Goal: Information Seeking & Learning: Learn about a topic

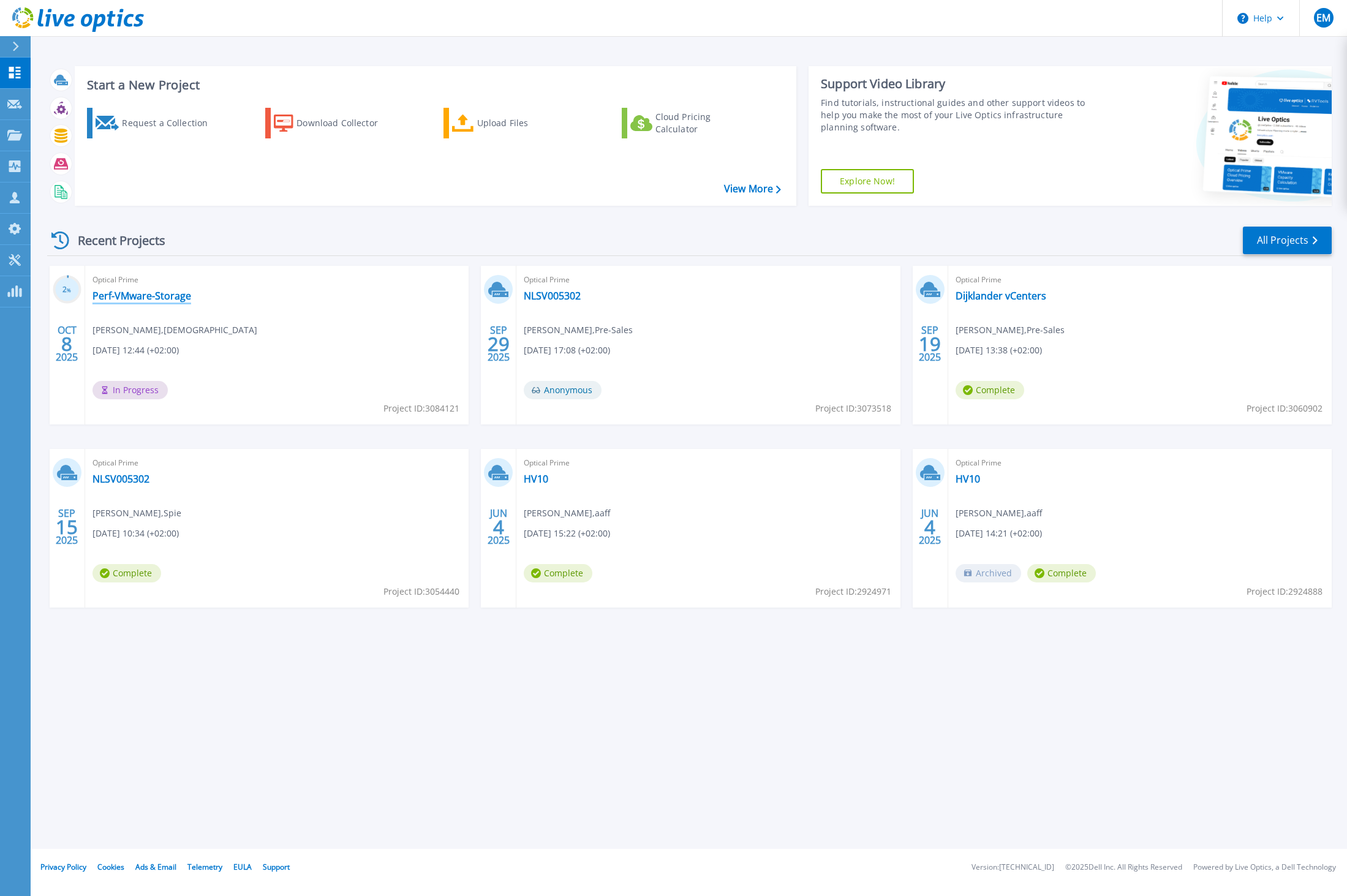
click at [148, 296] on link "Perf-VMware-Storage" at bounding box center [141, 296] width 99 height 12
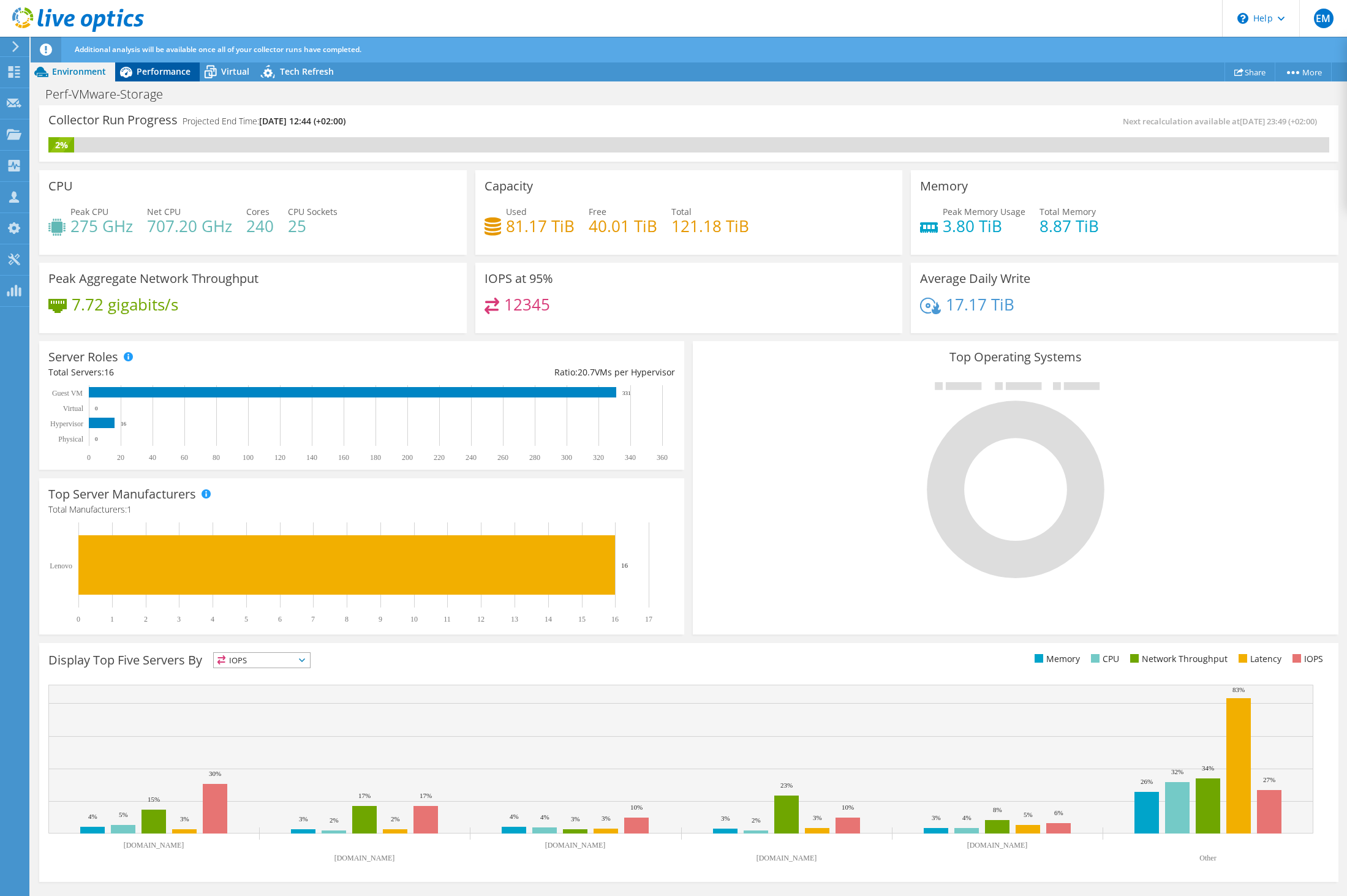
click at [157, 75] on span "Performance" at bounding box center [163, 72] width 54 height 12
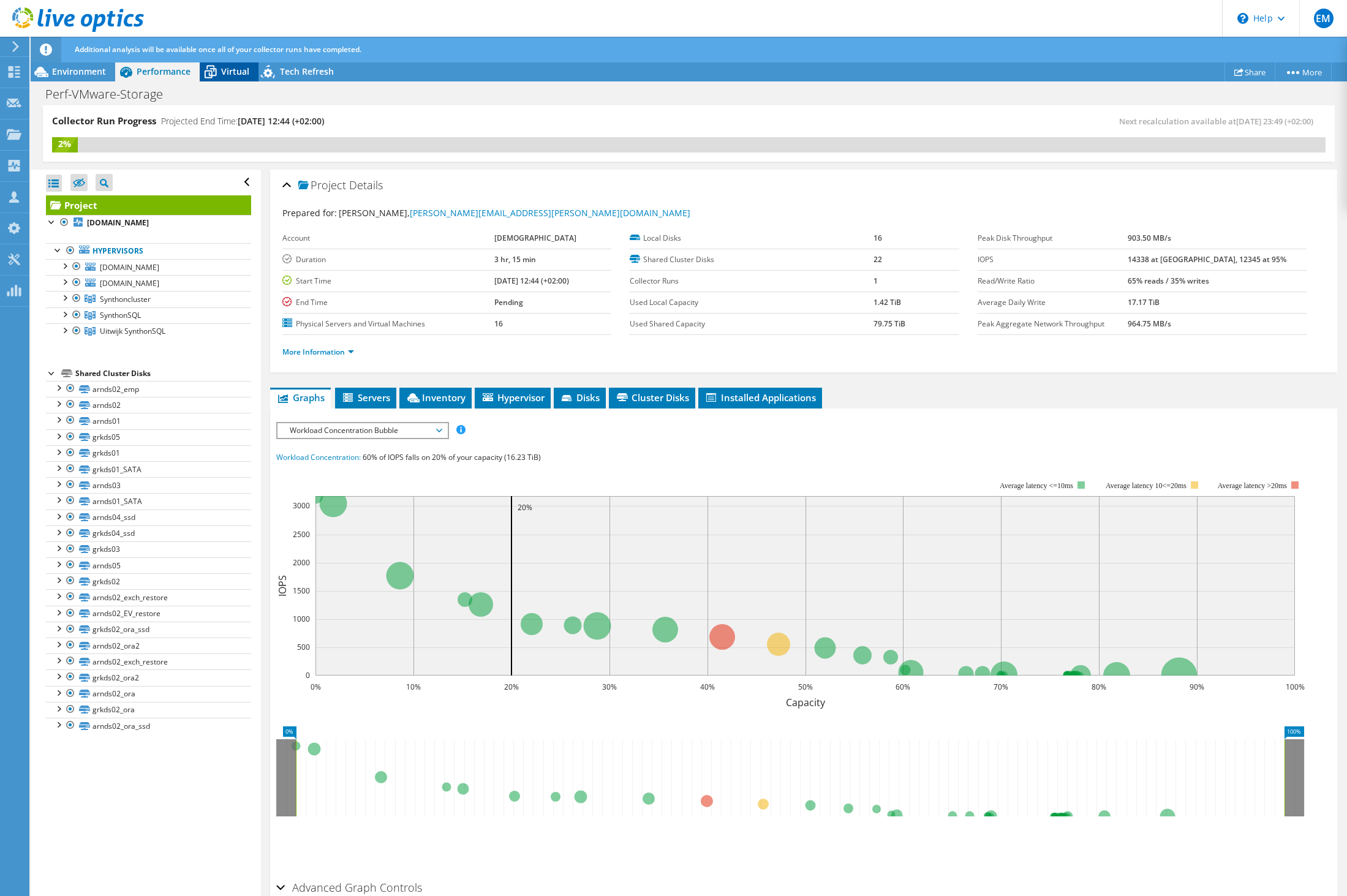
click at [224, 73] on span "Virtual" at bounding box center [235, 72] width 28 height 12
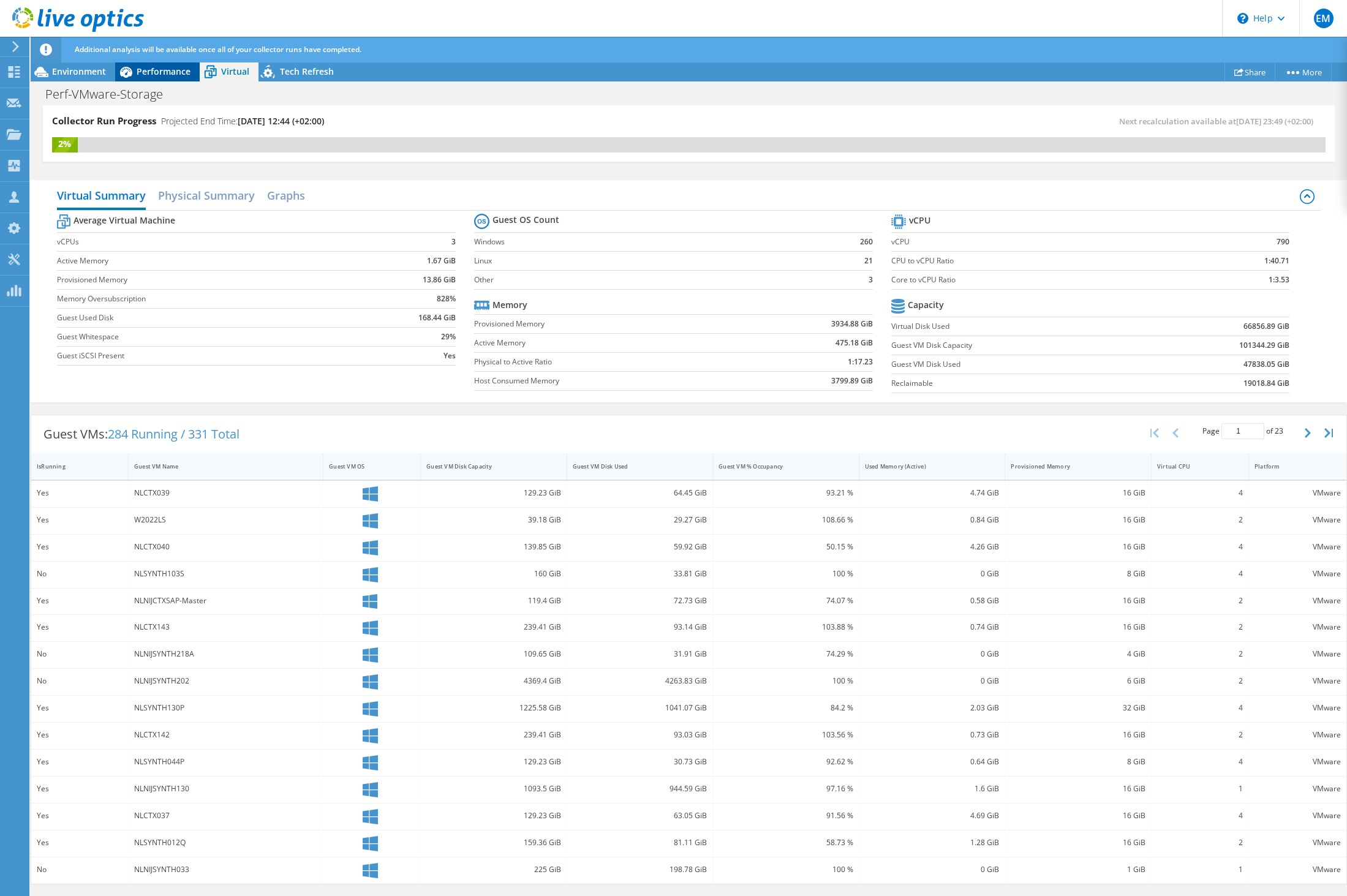
click at [166, 75] on span "Performance" at bounding box center [163, 72] width 54 height 12
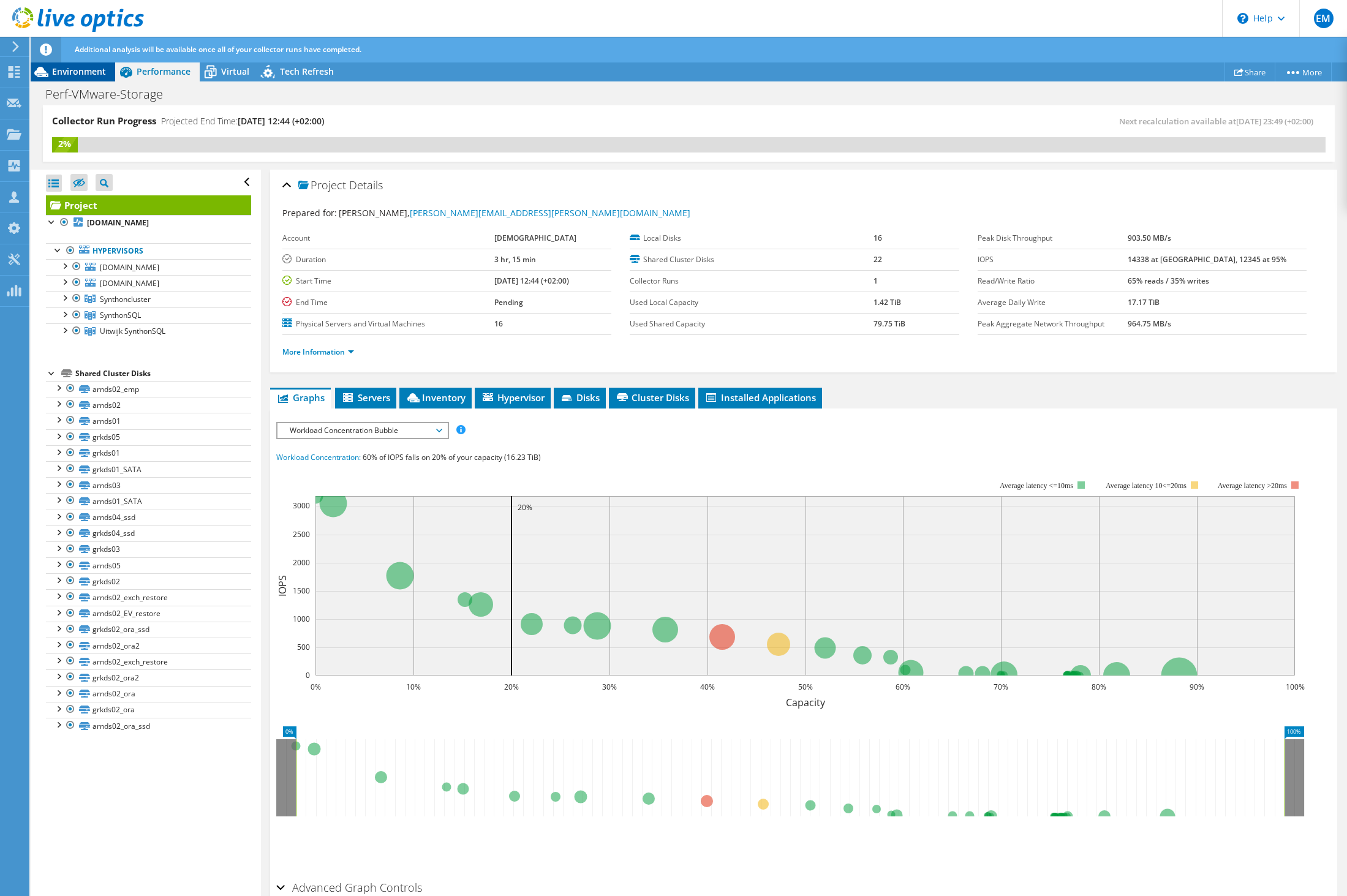
click at [88, 70] on span "Environment" at bounding box center [78, 72] width 54 height 12
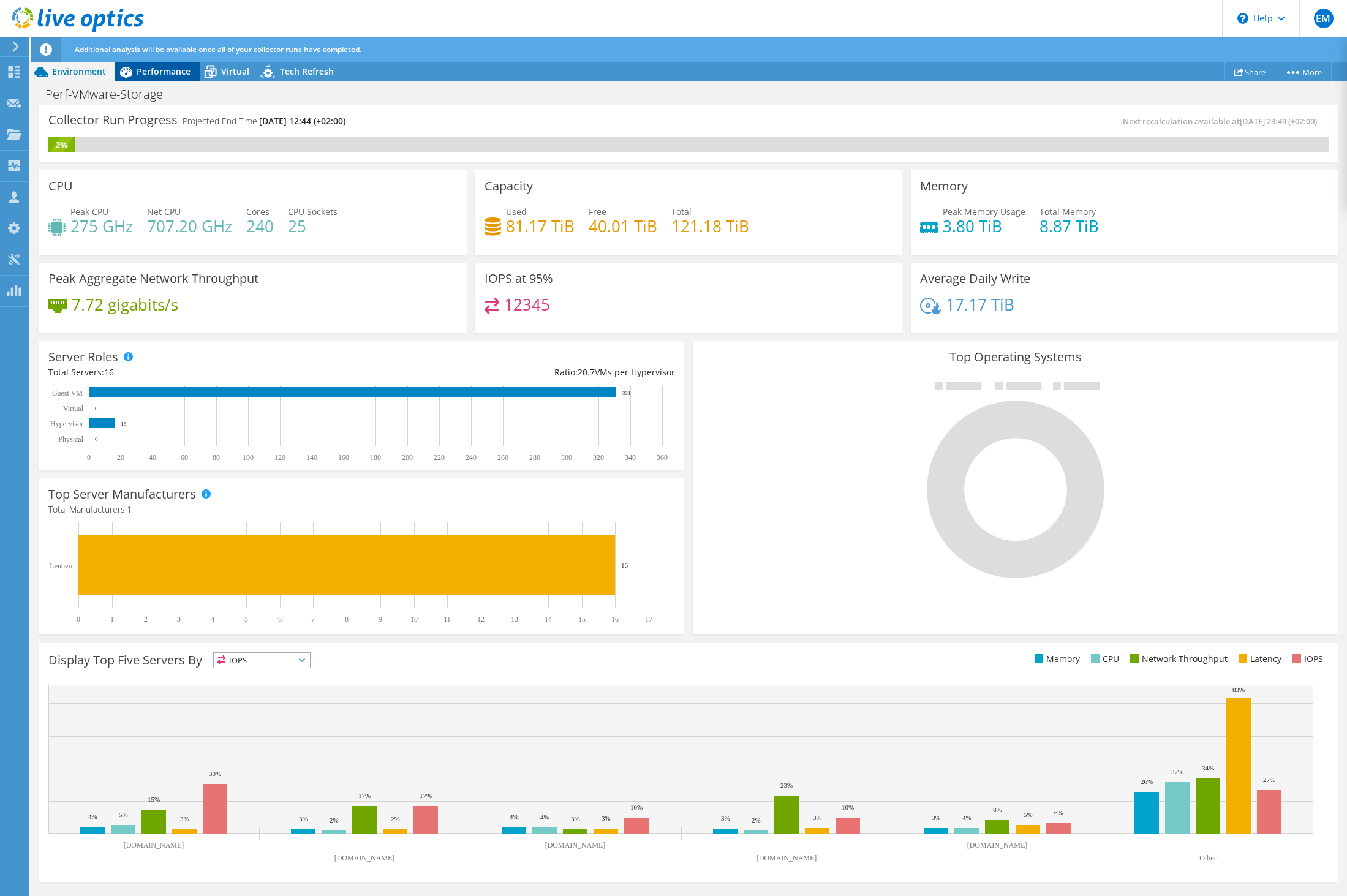
click at [146, 70] on span "Performance" at bounding box center [163, 72] width 54 height 12
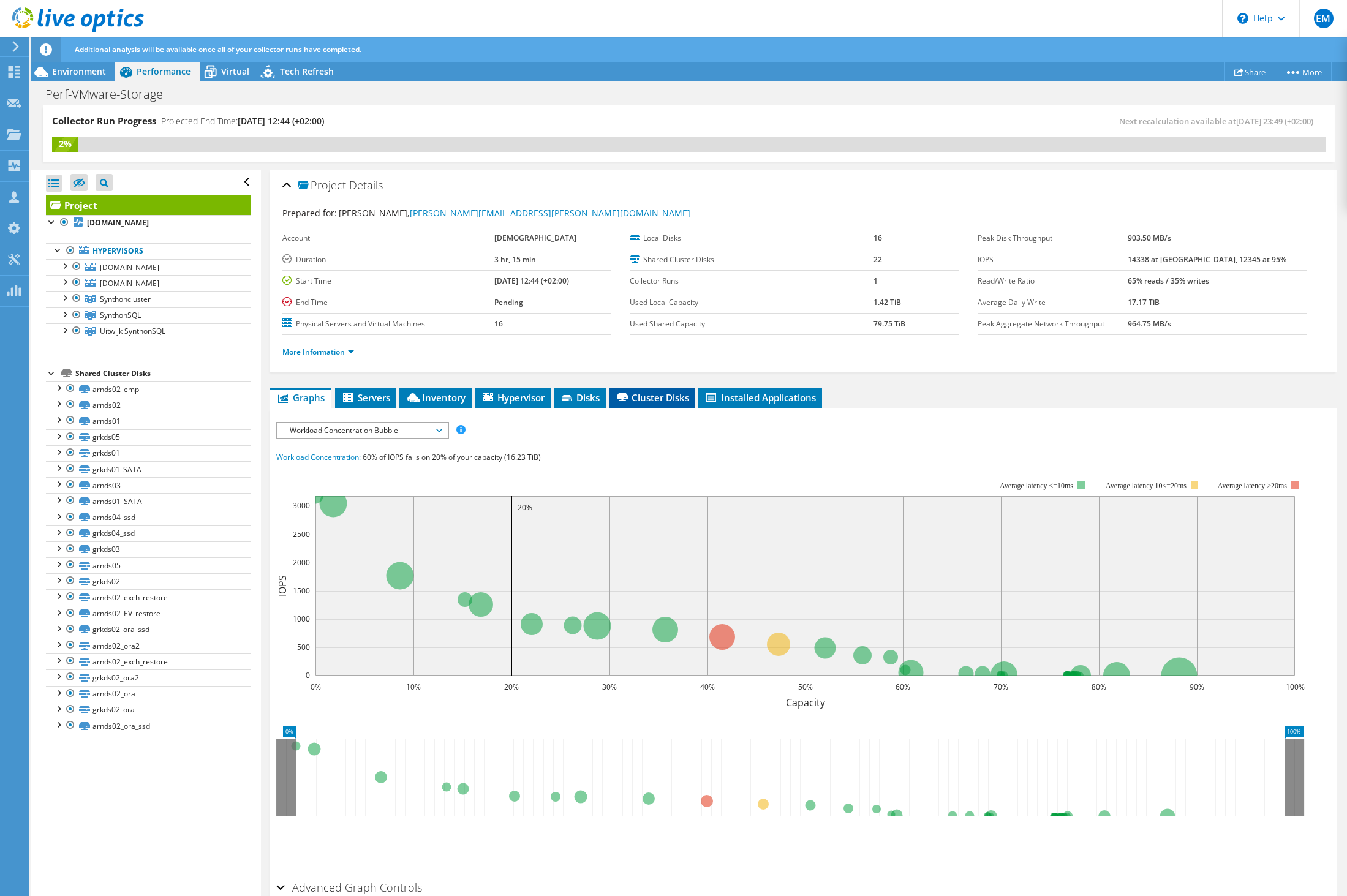
click at [659, 405] on li "Cluster Disks" at bounding box center [652, 398] width 86 height 21
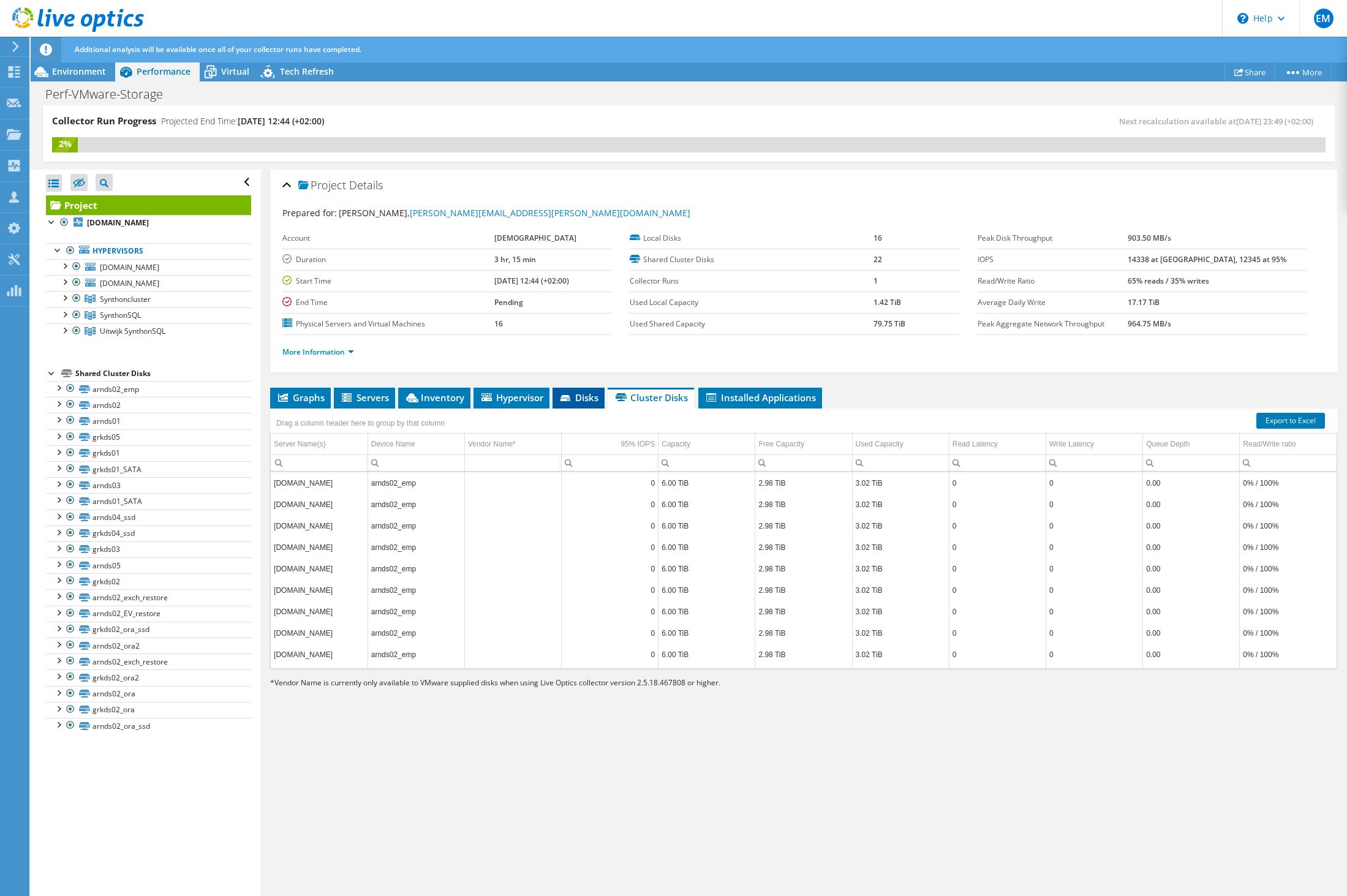
click at [587, 400] on span "Disks" at bounding box center [578, 397] width 40 height 12
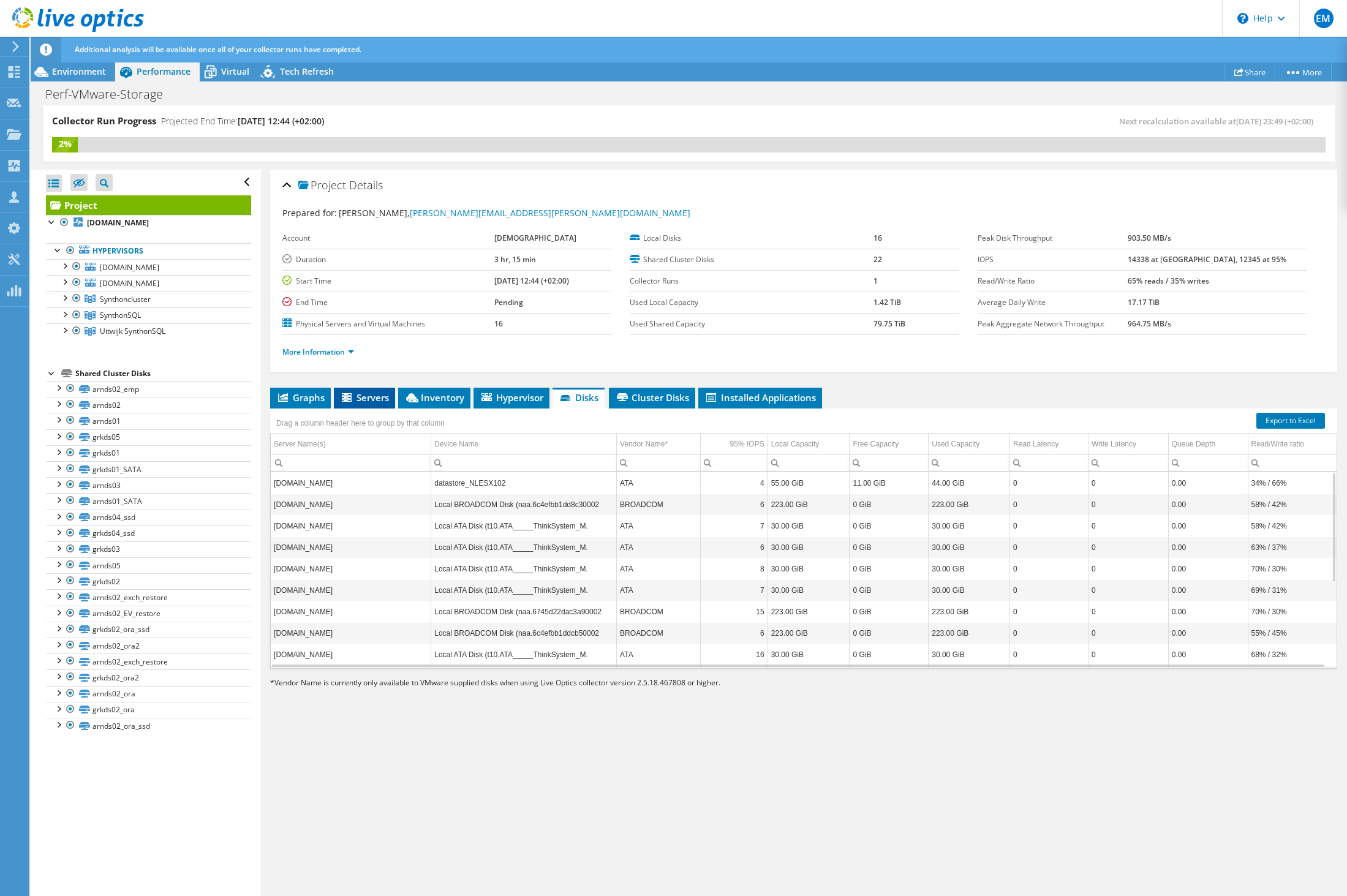
click at [347, 404] on li "Servers" at bounding box center [365, 398] width 61 height 21
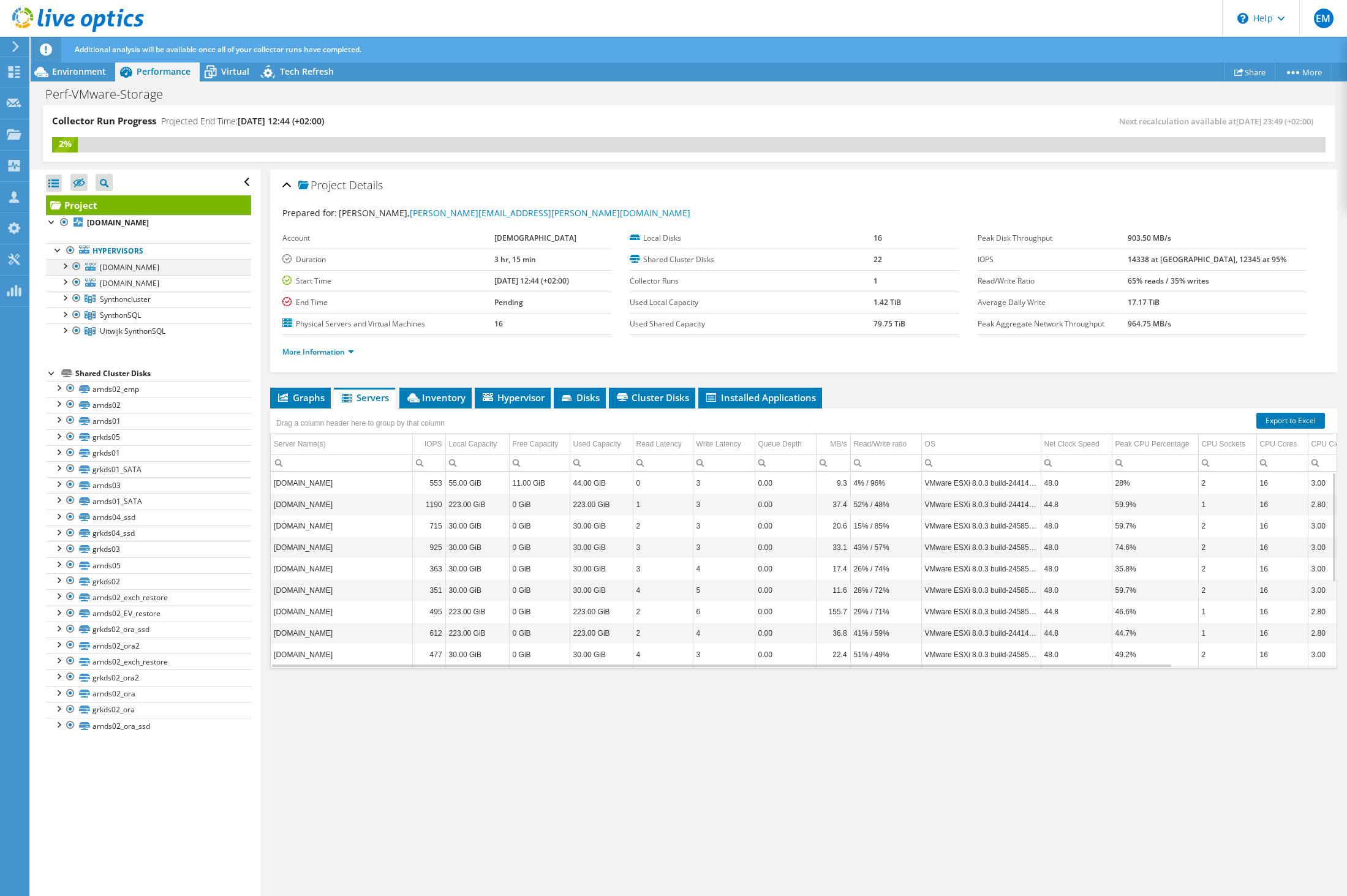
click at [66, 272] on div at bounding box center [64, 265] width 12 height 12
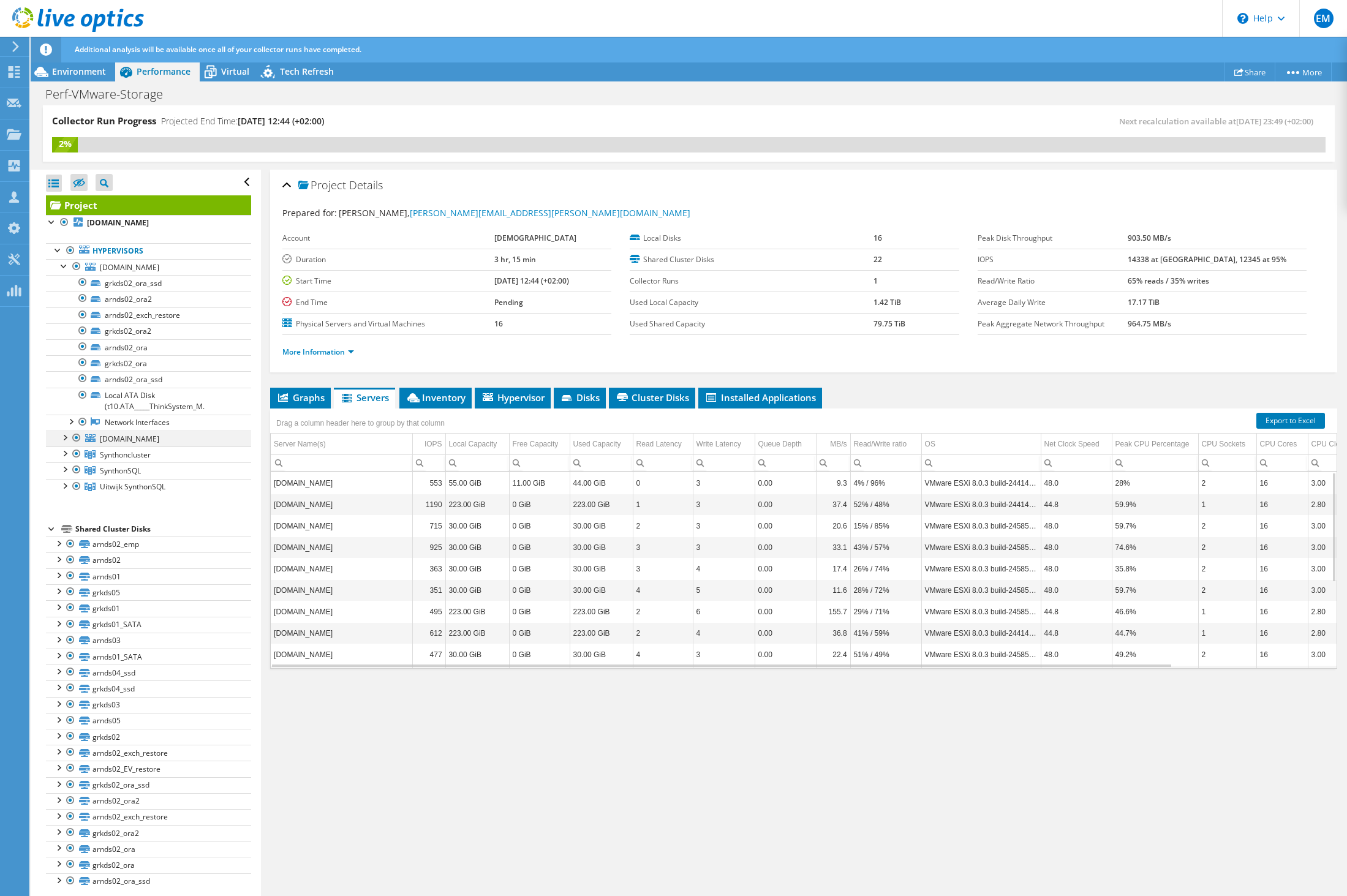
click at [66, 443] on div at bounding box center [64, 436] width 12 height 12
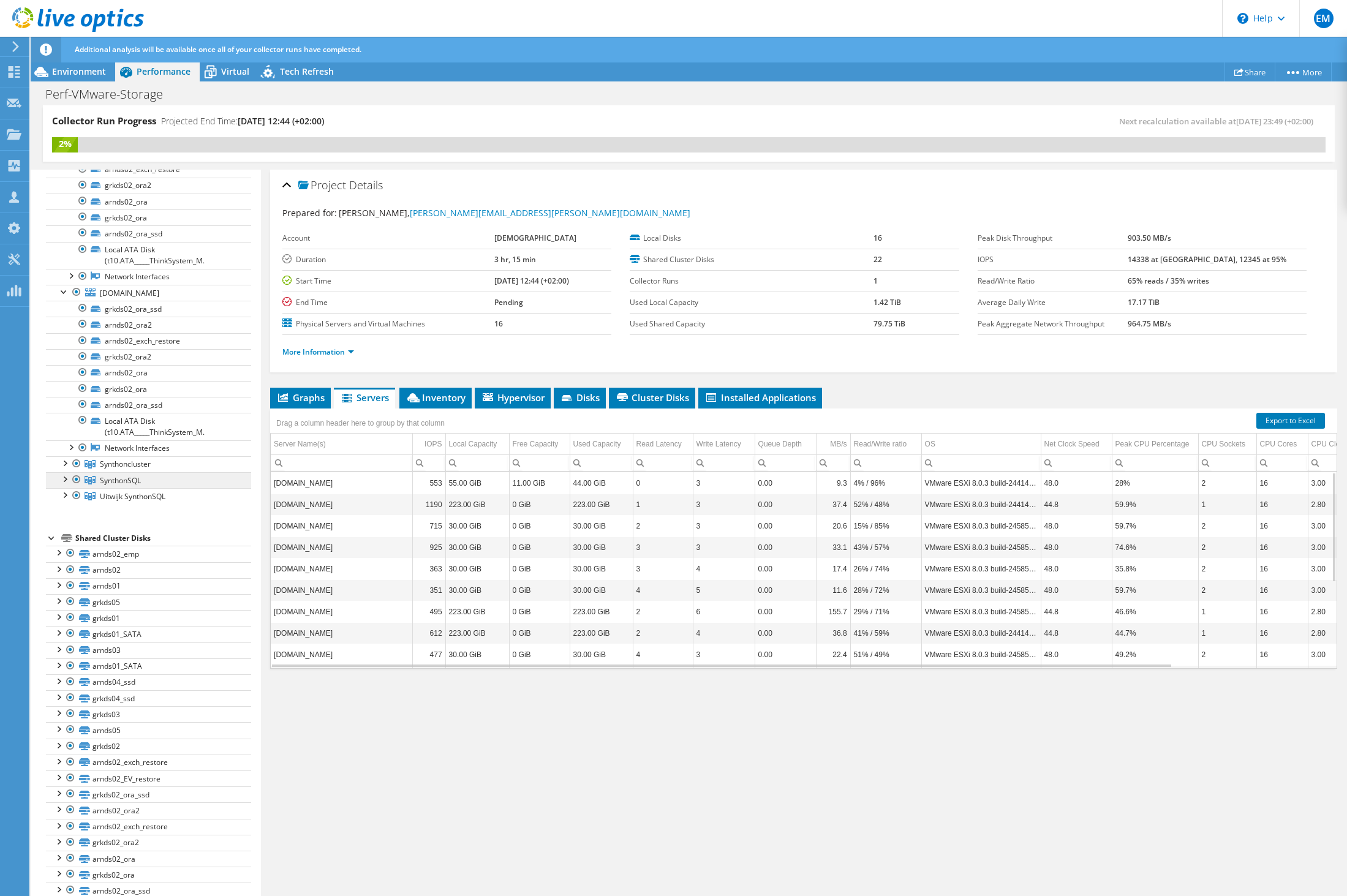
scroll to position [195, 0]
click at [66, 447] on div at bounding box center [64, 446] width 12 height 12
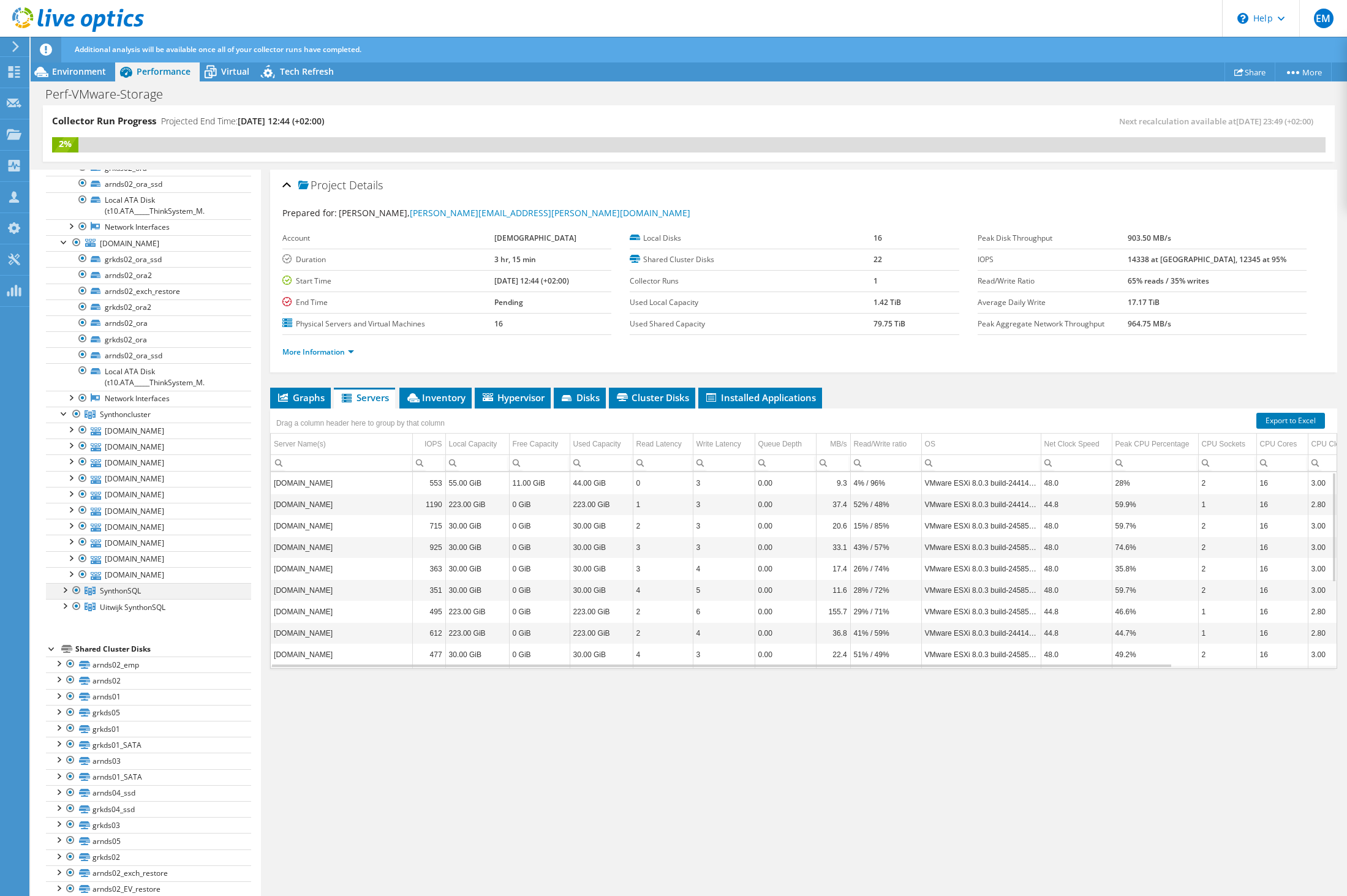
click at [65, 595] on div at bounding box center [64, 589] width 12 height 12
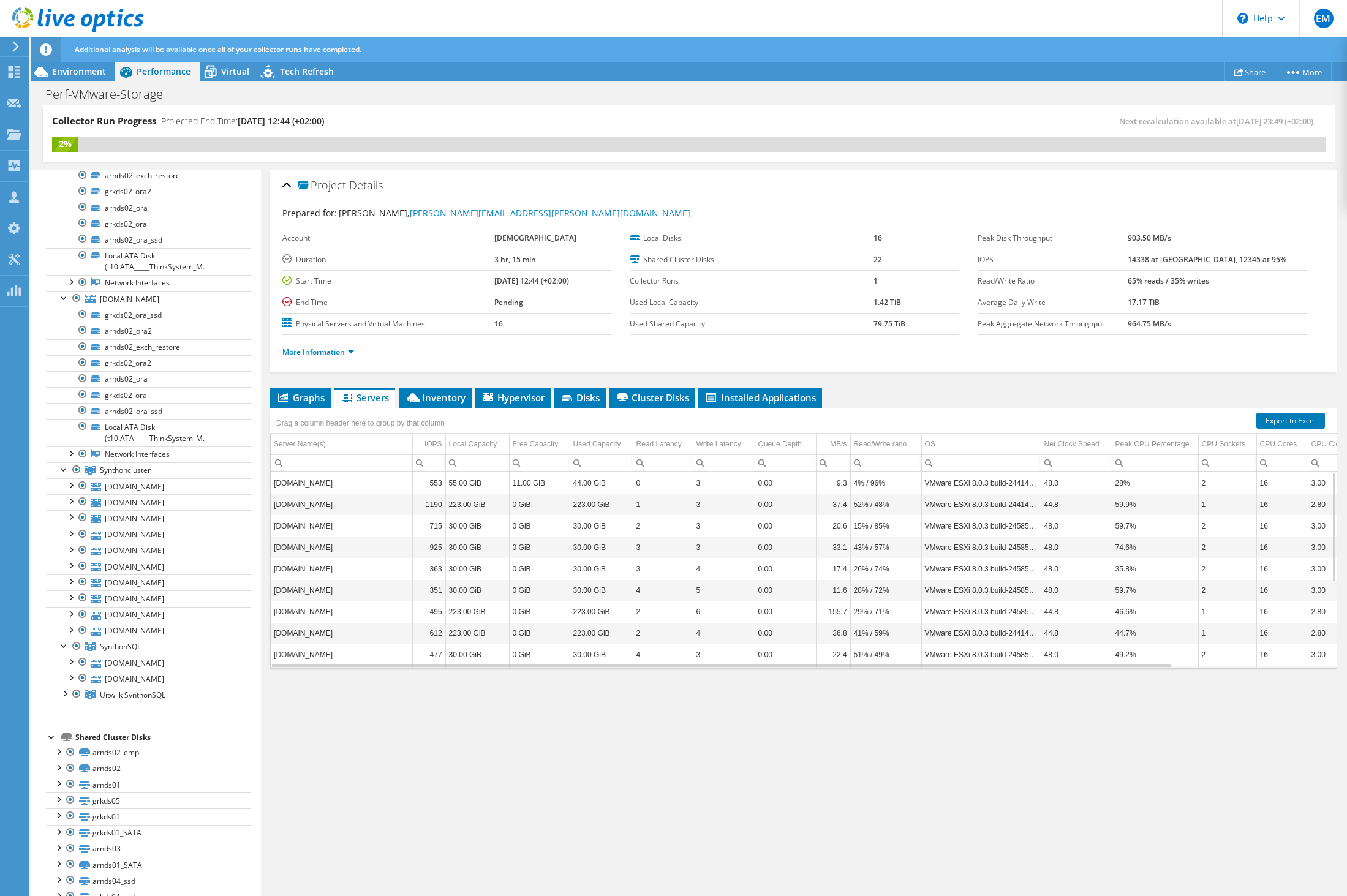
scroll to position [134, 0]
click at [61, 480] on div at bounding box center [64, 473] width 12 height 12
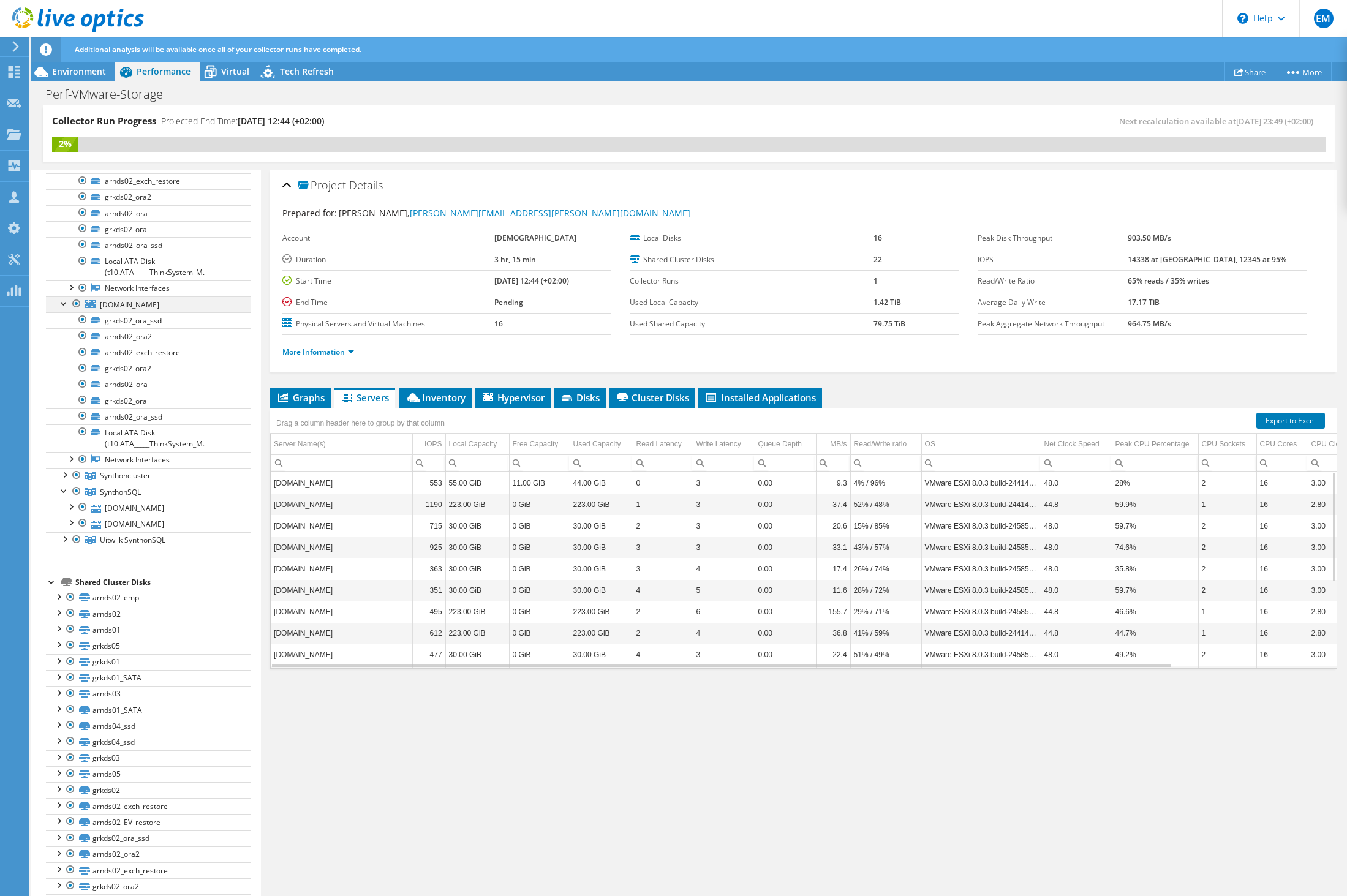
click at [64, 309] on div at bounding box center [64, 302] width 12 height 12
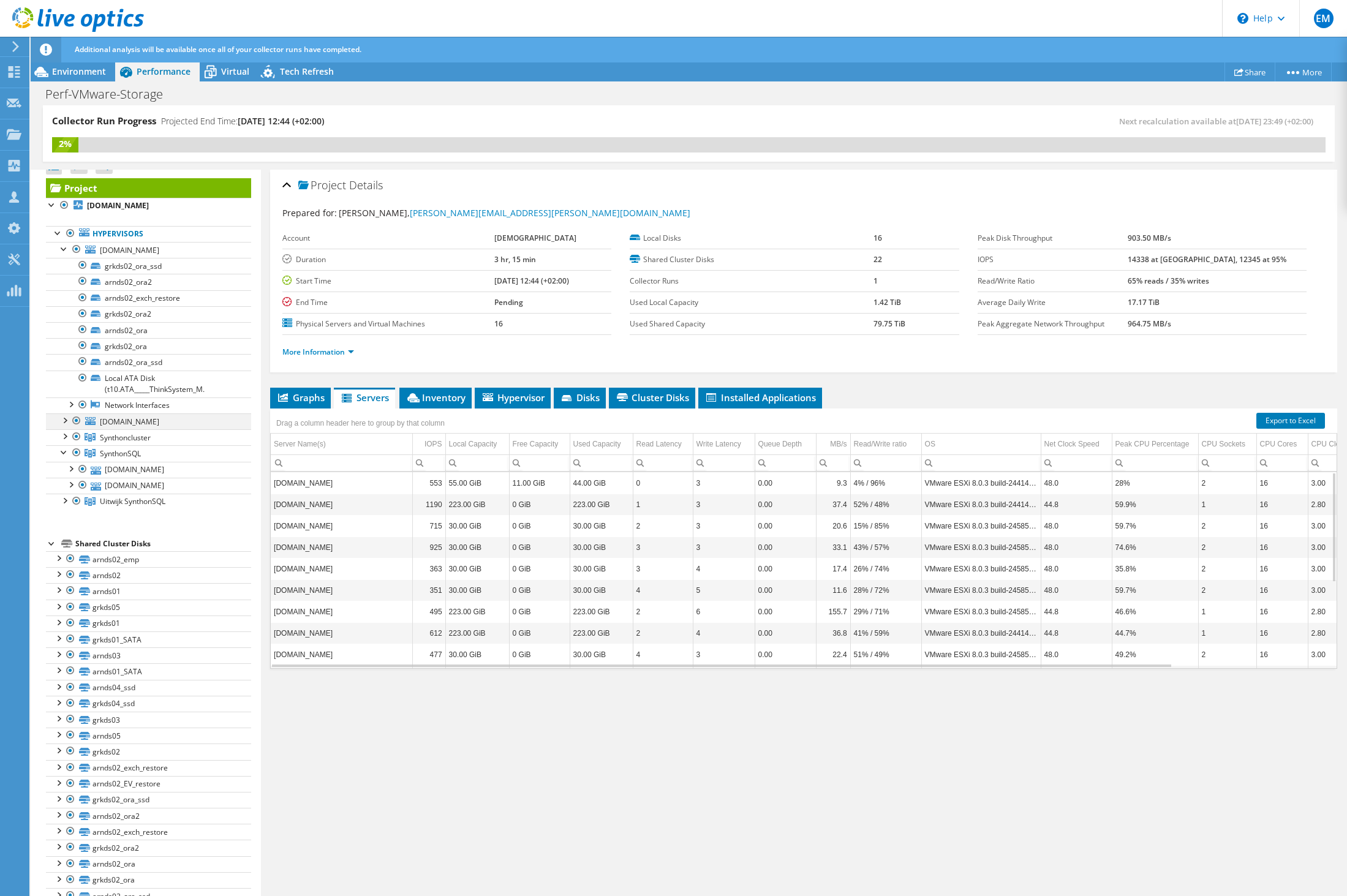
scroll to position [0, 0]
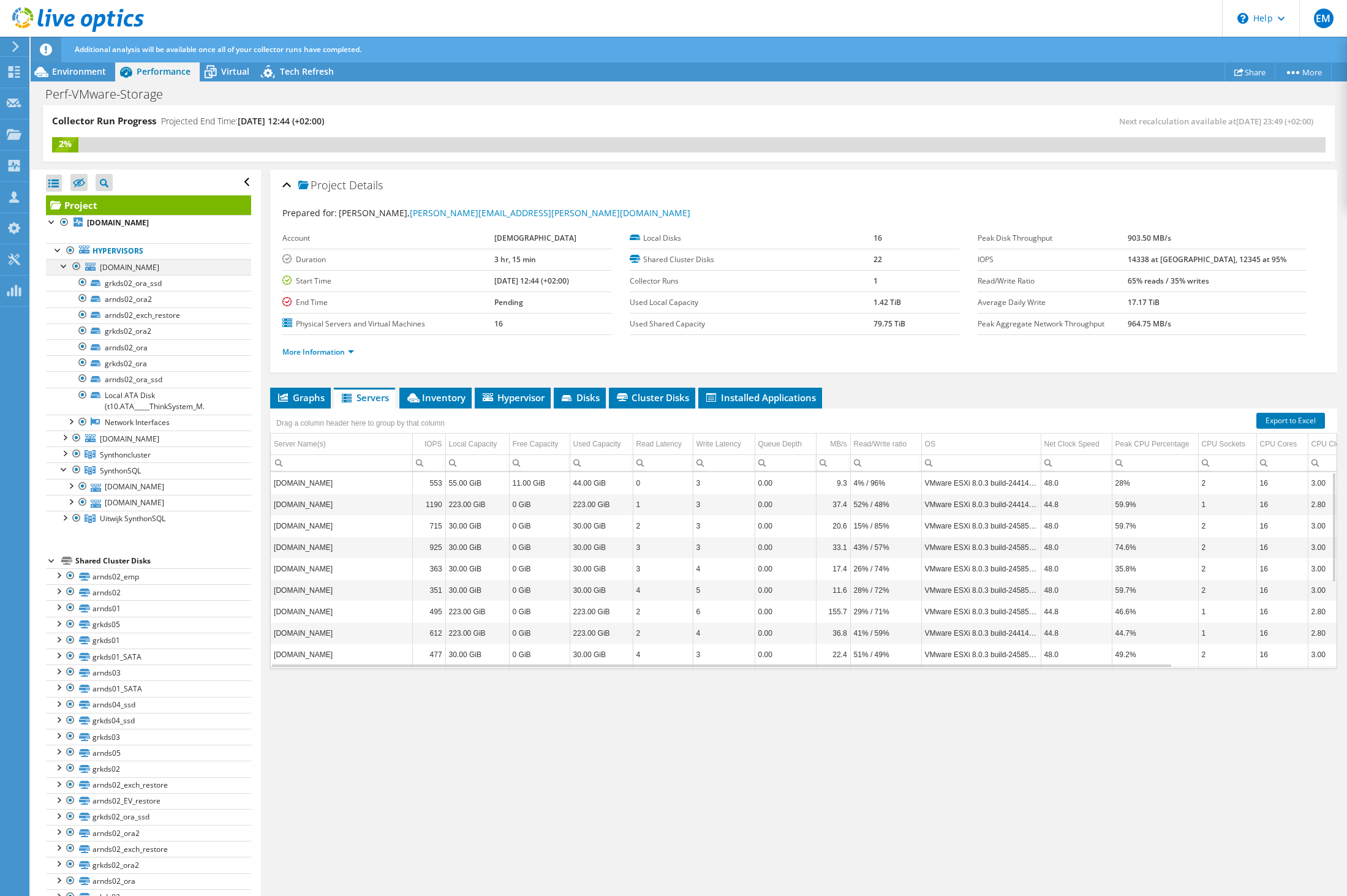
click at [61, 272] on div at bounding box center [64, 265] width 12 height 12
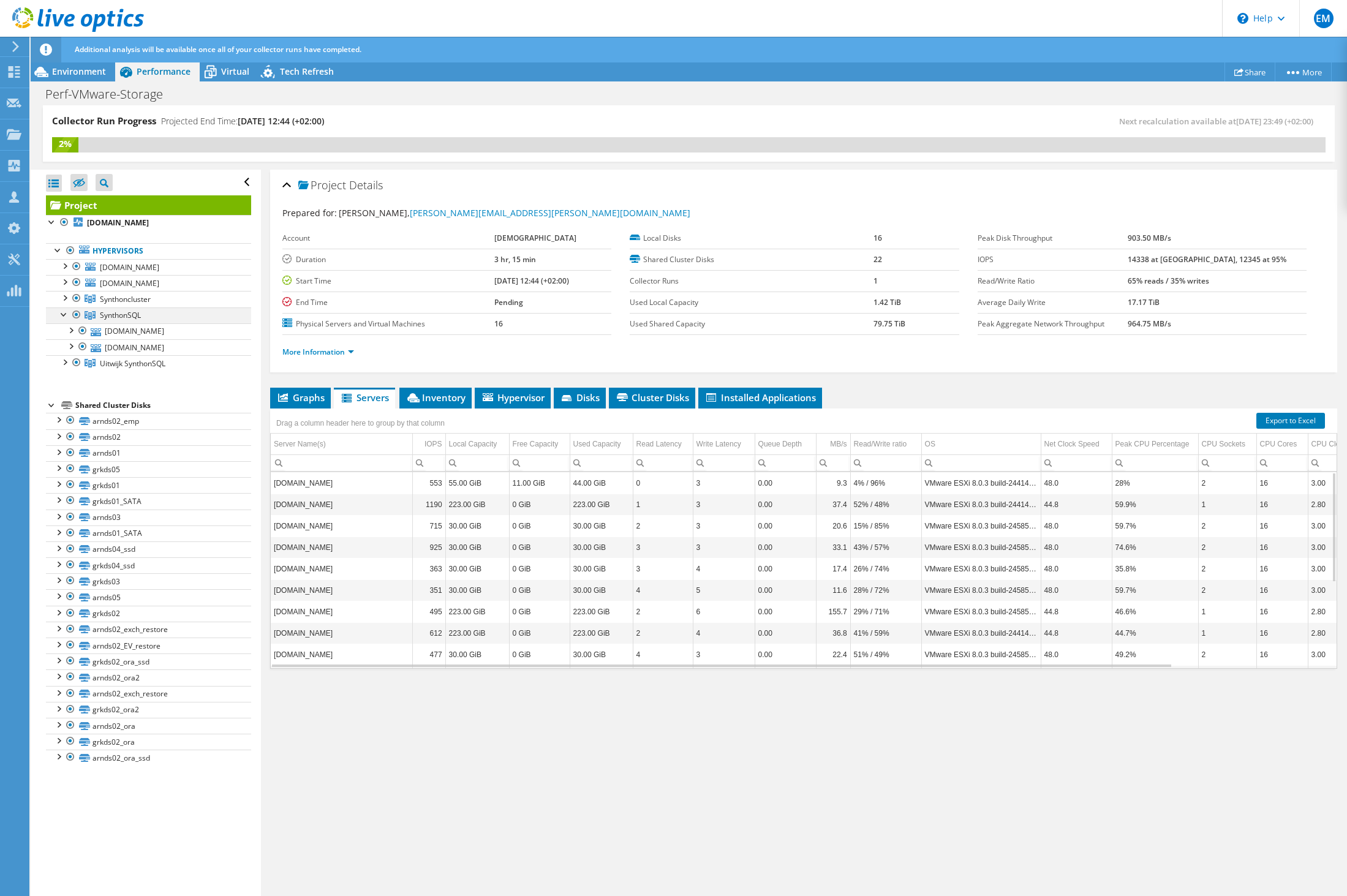
click at [61, 320] on div at bounding box center [64, 314] width 12 height 12
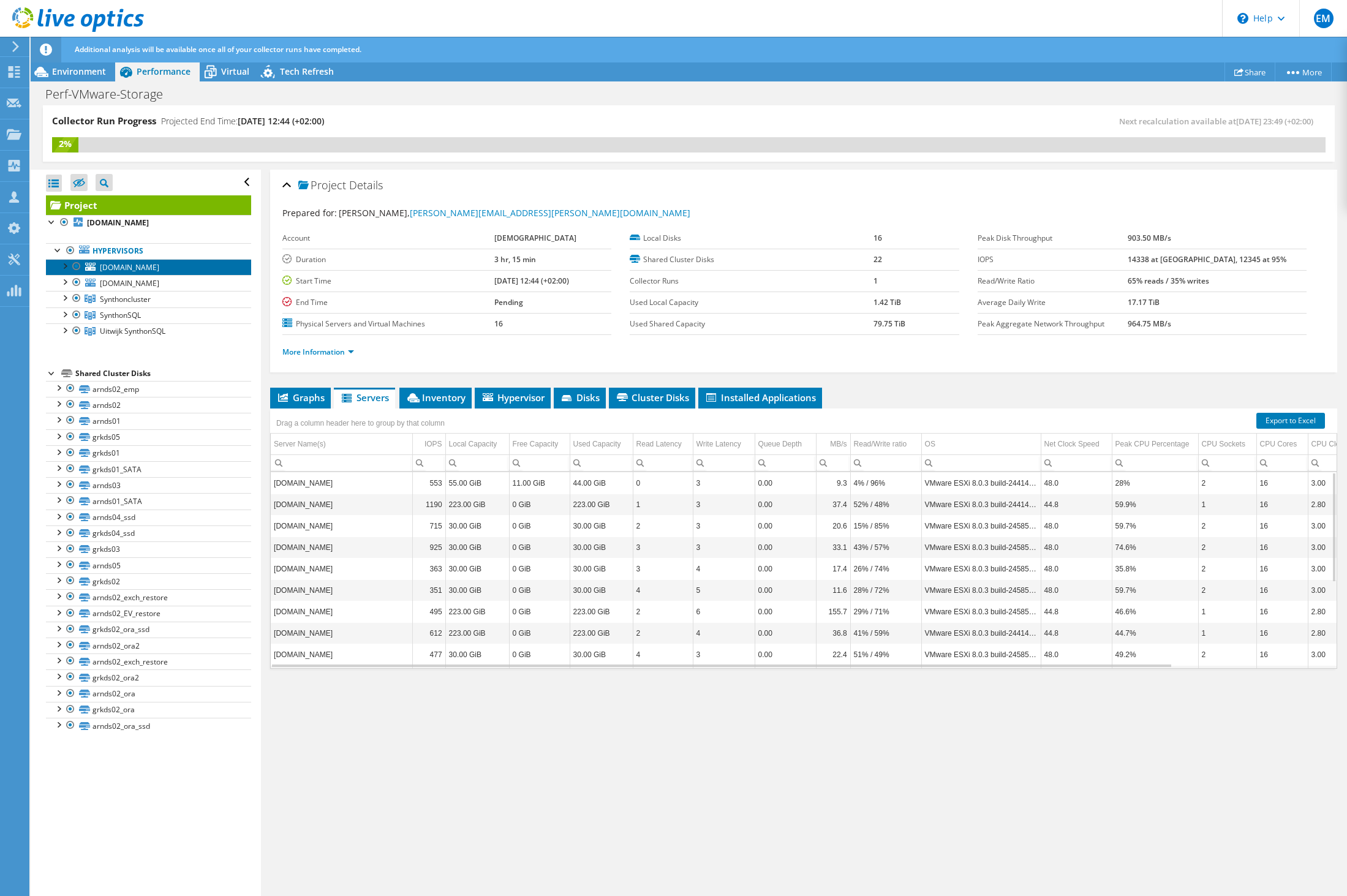
click at [129, 273] on span "nlesx203.nl.corporate.synthon-group.com" at bounding box center [129, 267] width 60 height 11
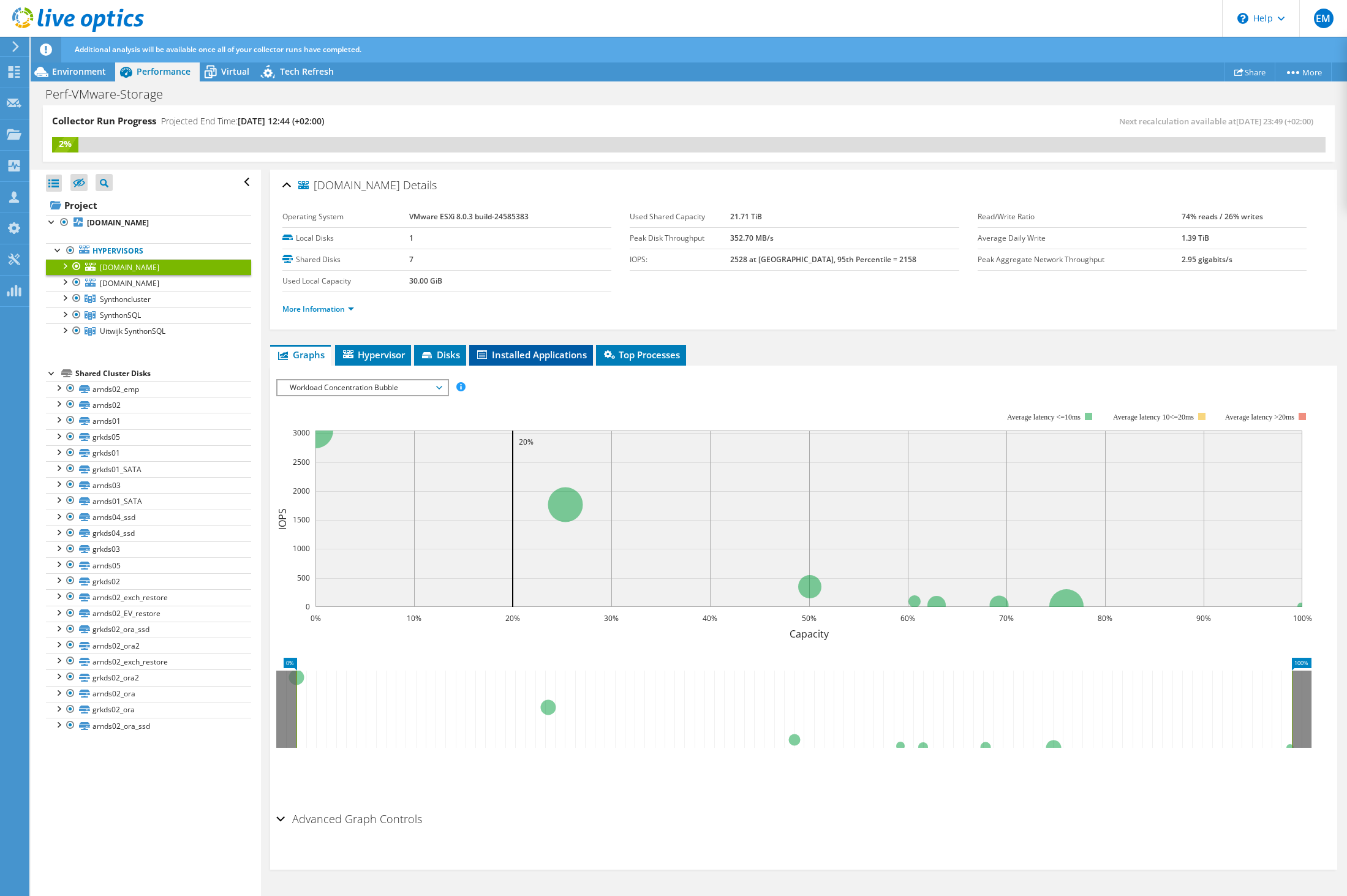
click at [540, 349] on span "Installed Applications" at bounding box center [531, 355] width 112 height 12
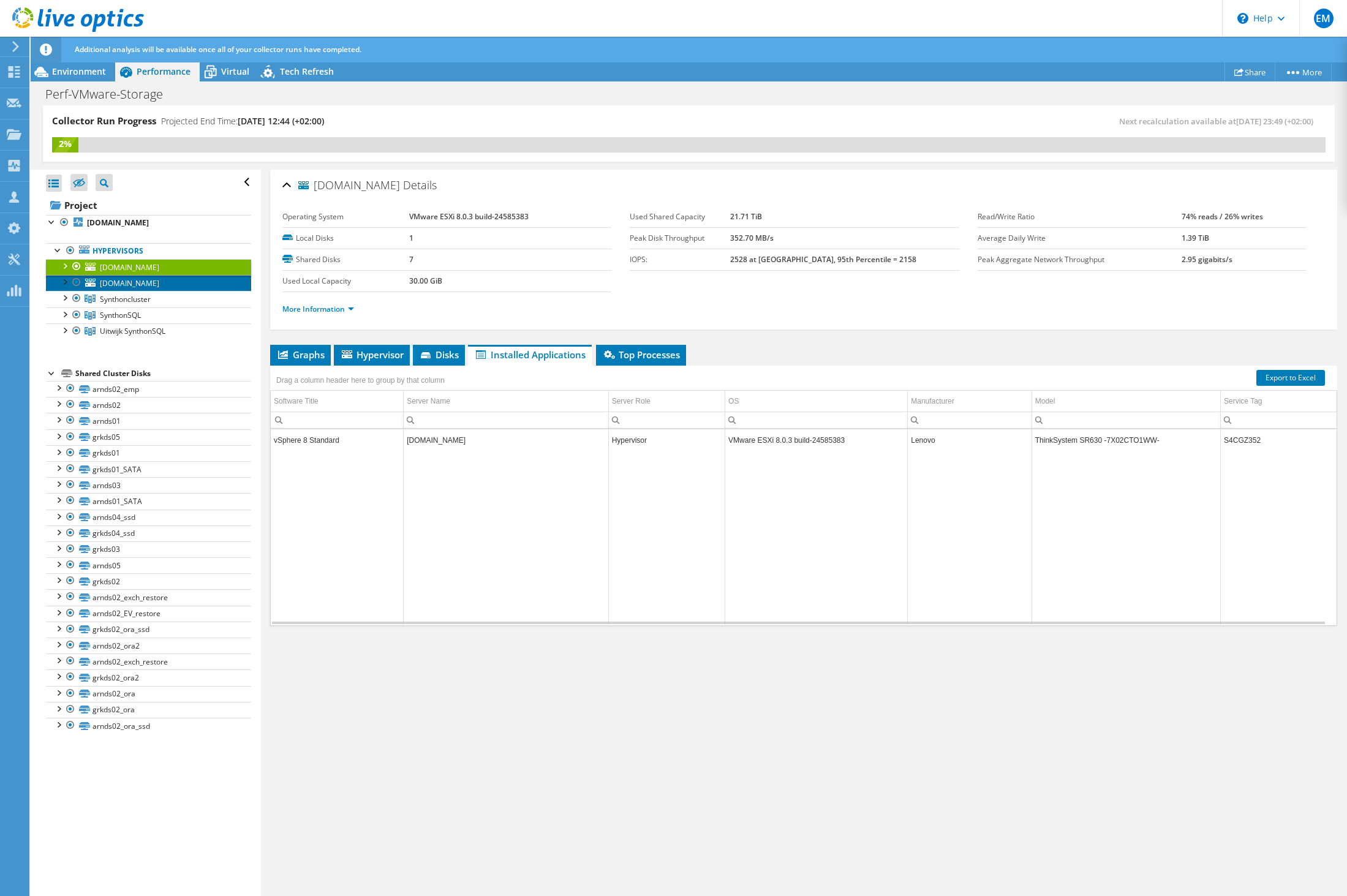
click at [156, 288] on span "nlesx103.nl.corporate.synthon-group.com" at bounding box center [129, 283] width 60 height 11
click at [66, 272] on div at bounding box center [64, 265] width 12 height 12
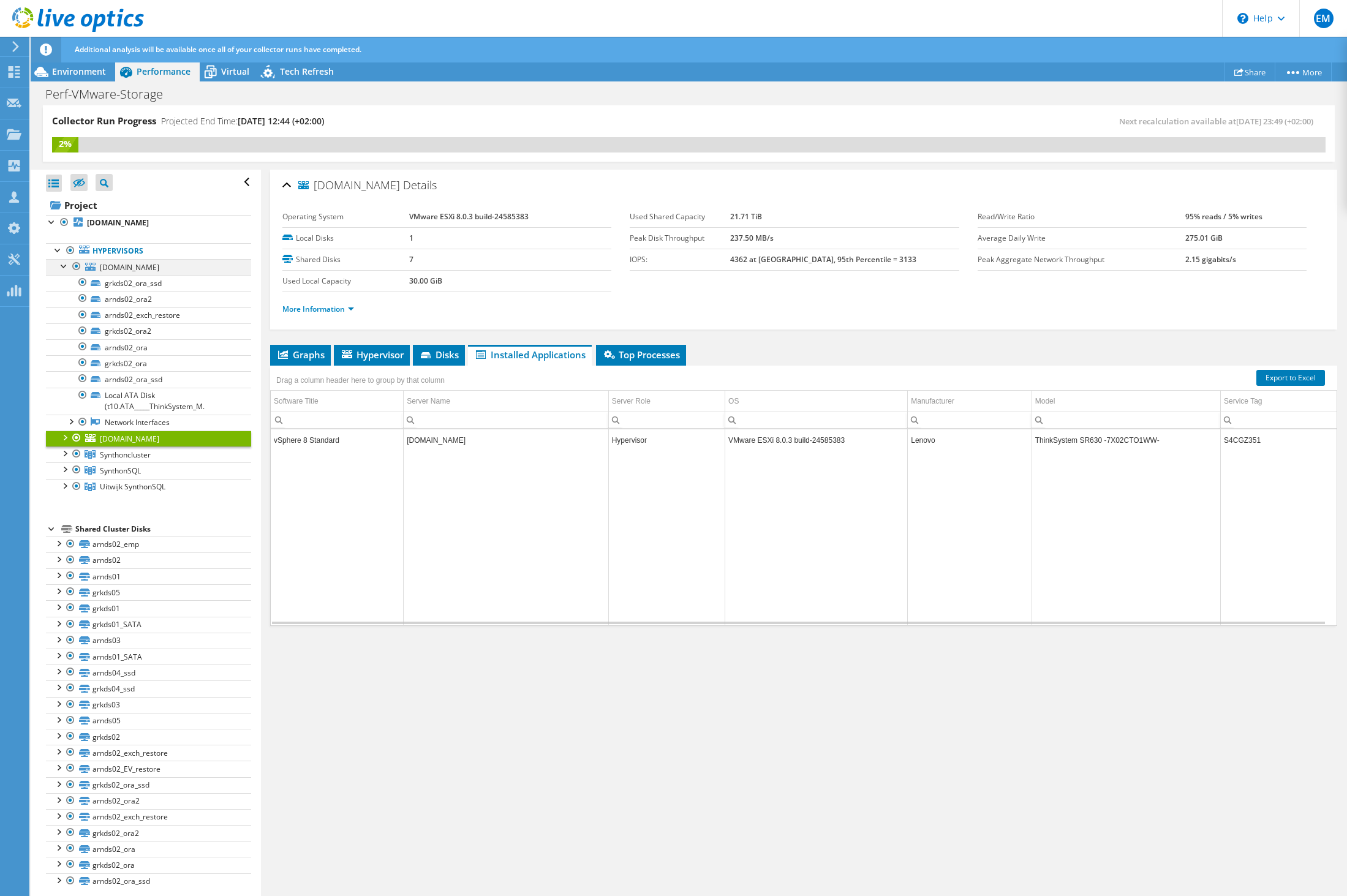
click at [66, 272] on div at bounding box center [64, 265] width 12 height 12
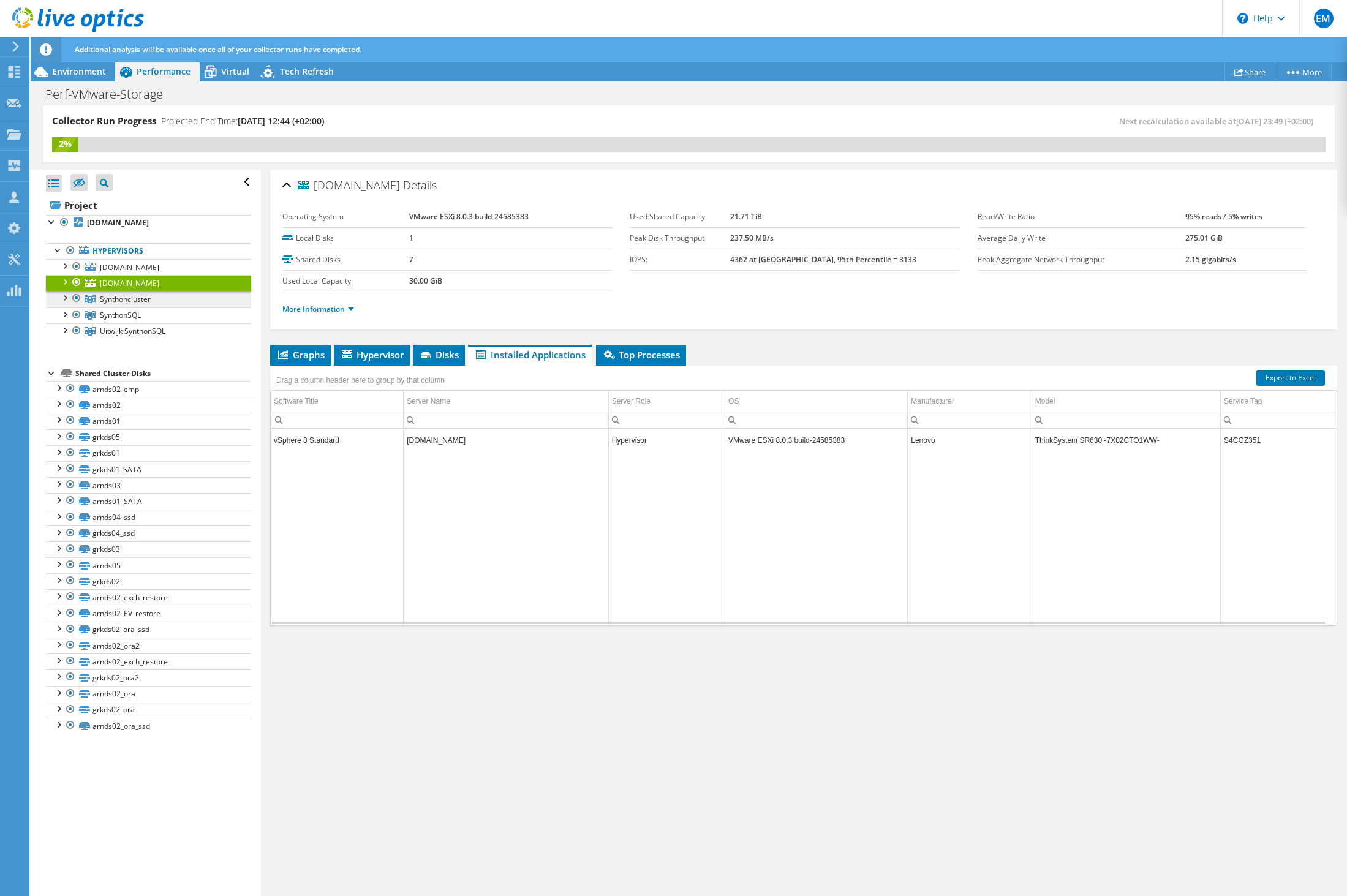
click at [110, 305] on span "Synthoncluster" at bounding box center [125, 299] width 51 height 11
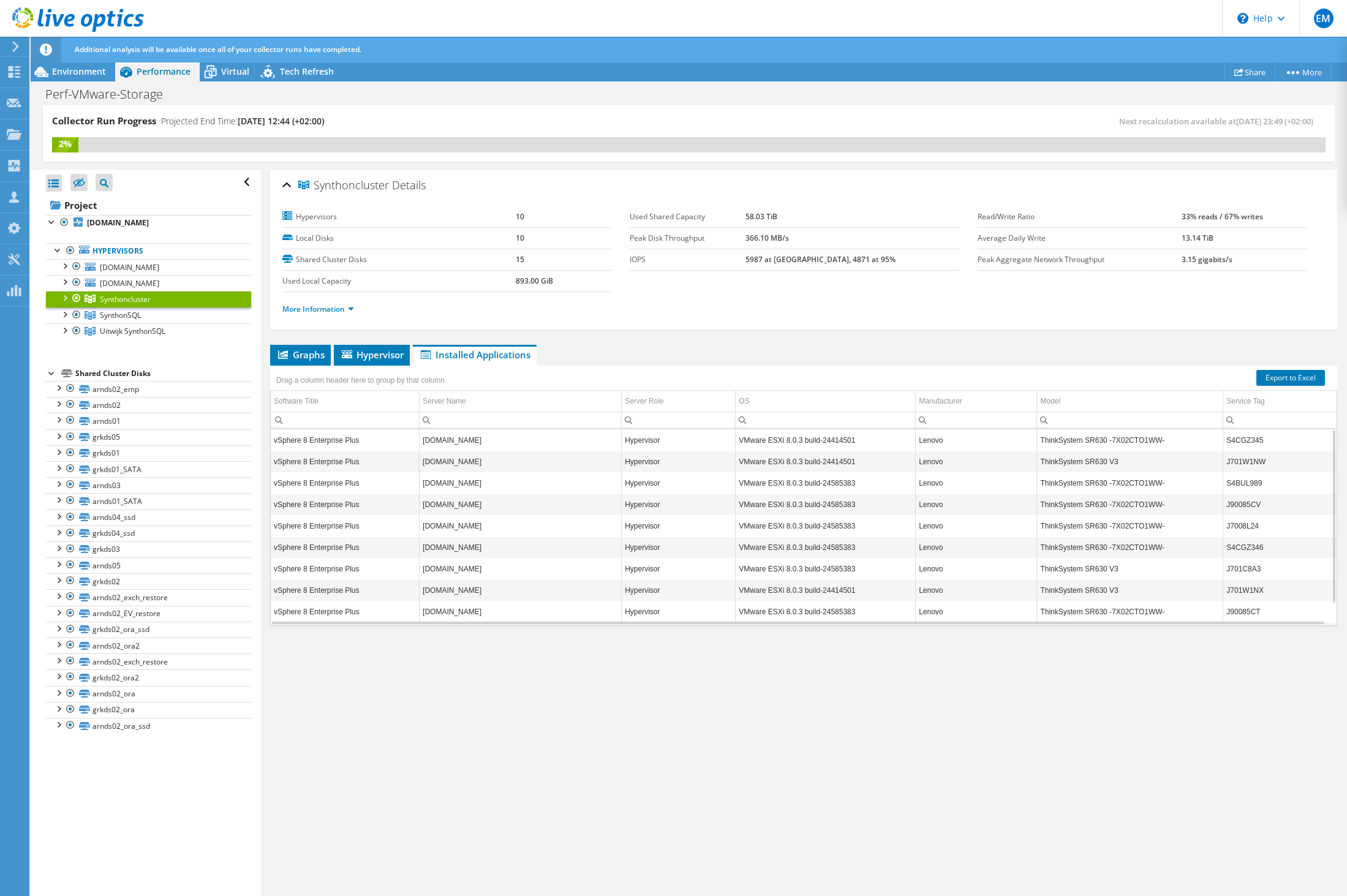
scroll to position [24, 0]
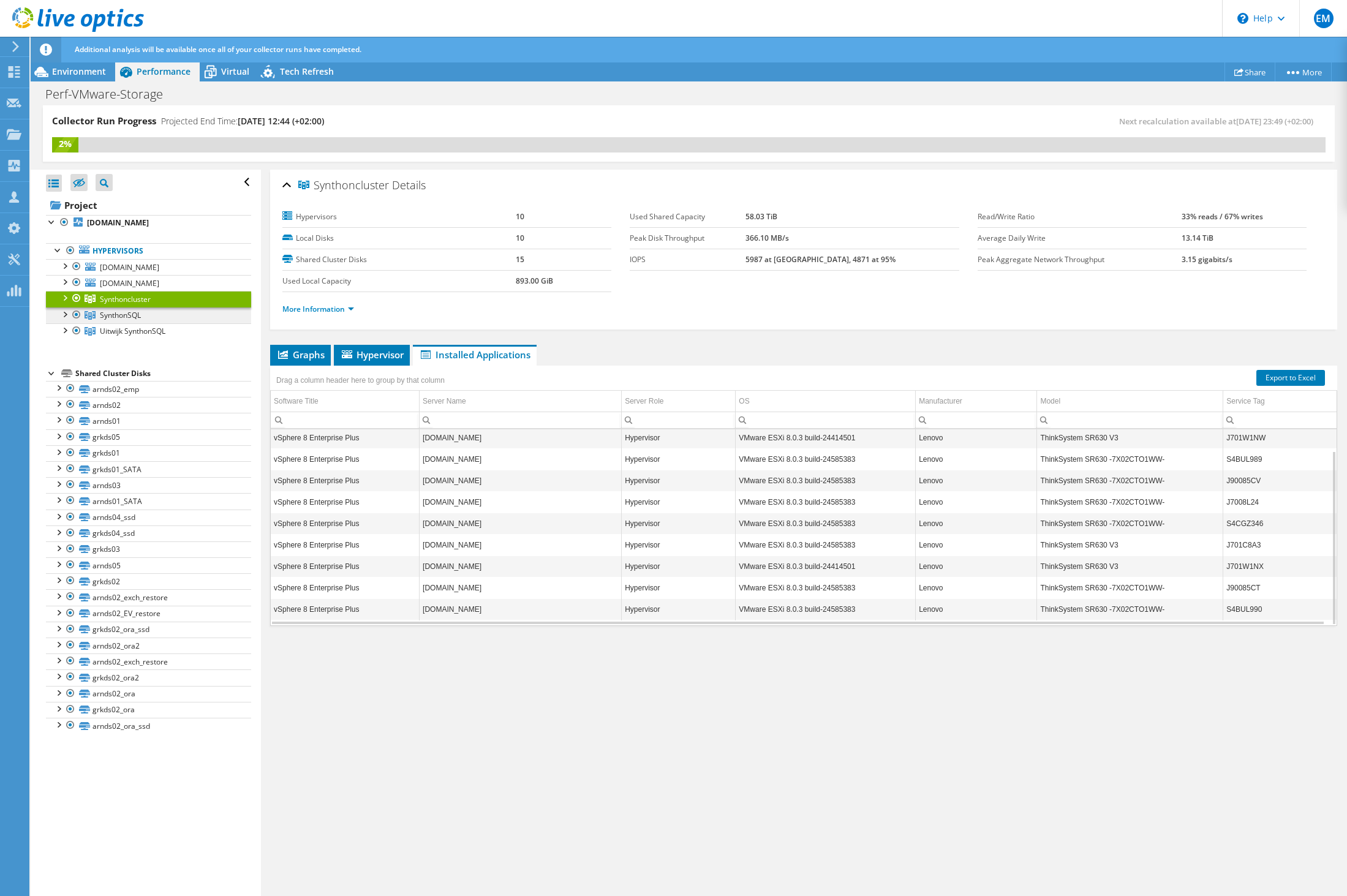
click at [122, 321] on span "SynthonSQL" at bounding box center [121, 315] width 41 height 11
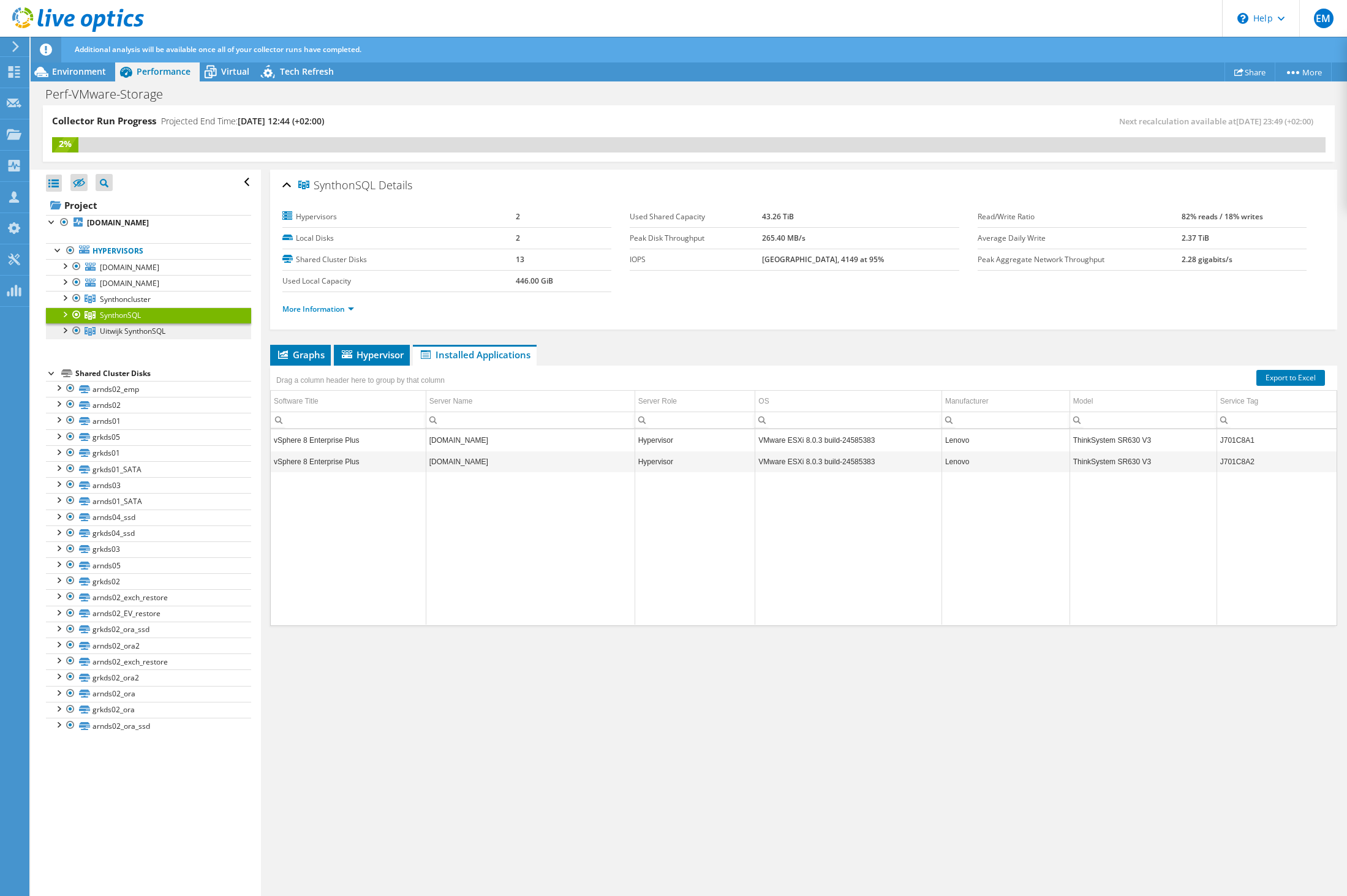
click at [107, 336] on span "Uitwijk SynthonSQL" at bounding box center [132, 330] width 66 height 11
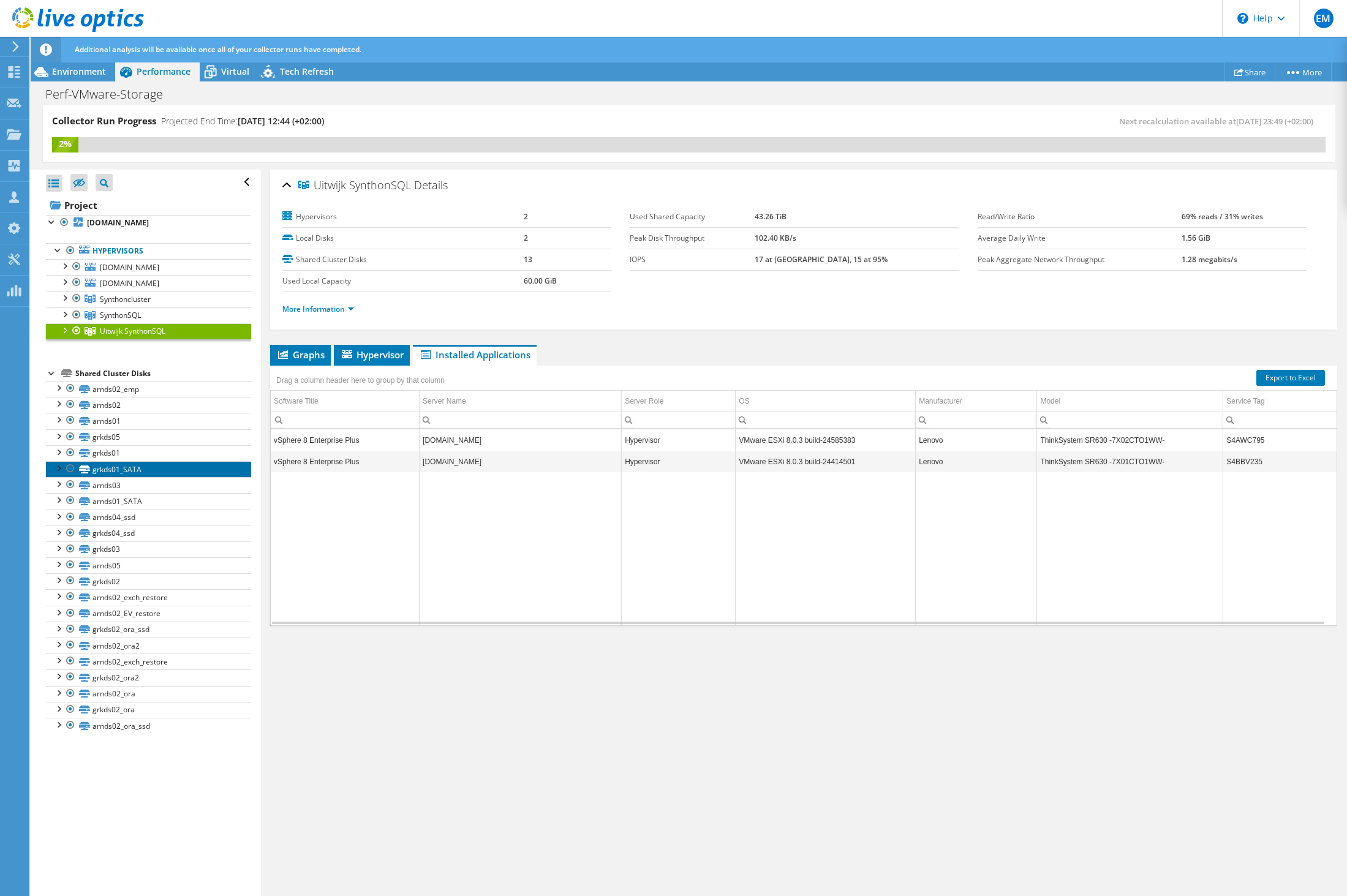
click at [110, 477] on link "grkds01_SATA" at bounding box center [148, 470] width 205 height 16
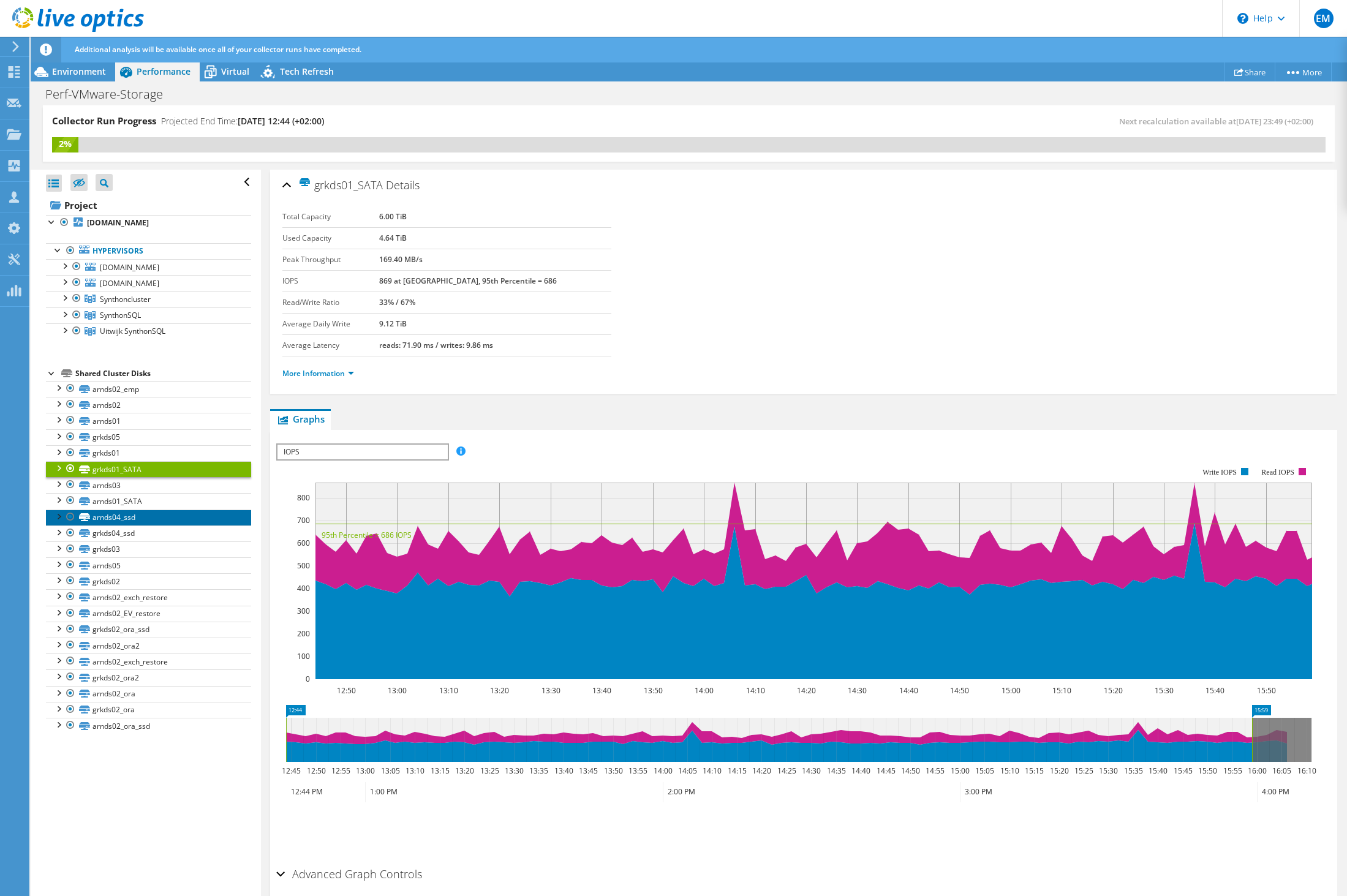
click at [115, 525] on link "arnds04_ssd" at bounding box center [148, 518] width 205 height 16
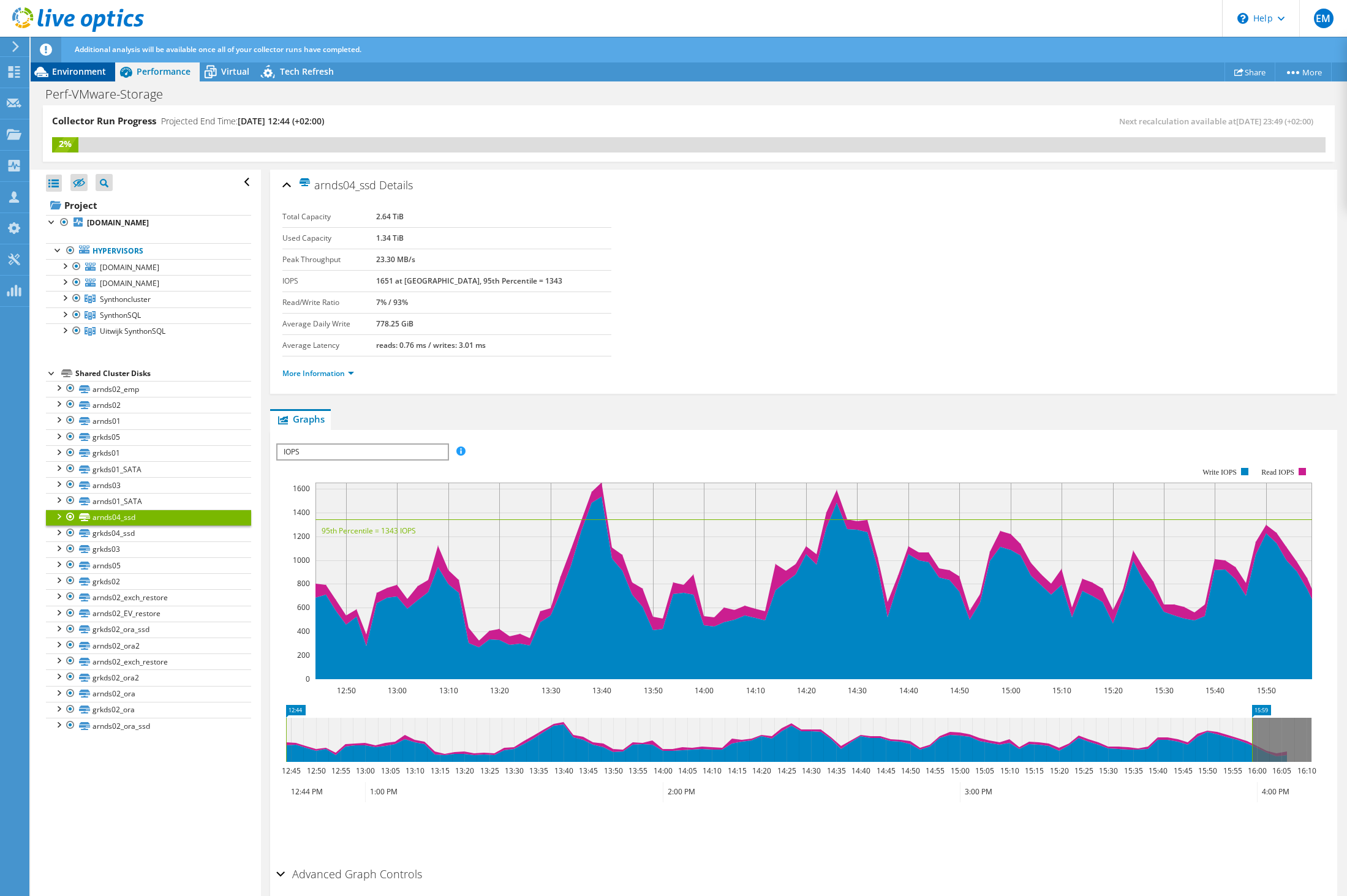
click at [79, 75] on span "Environment" at bounding box center [78, 72] width 54 height 12
